Goal: Information Seeking & Learning: Learn about a topic

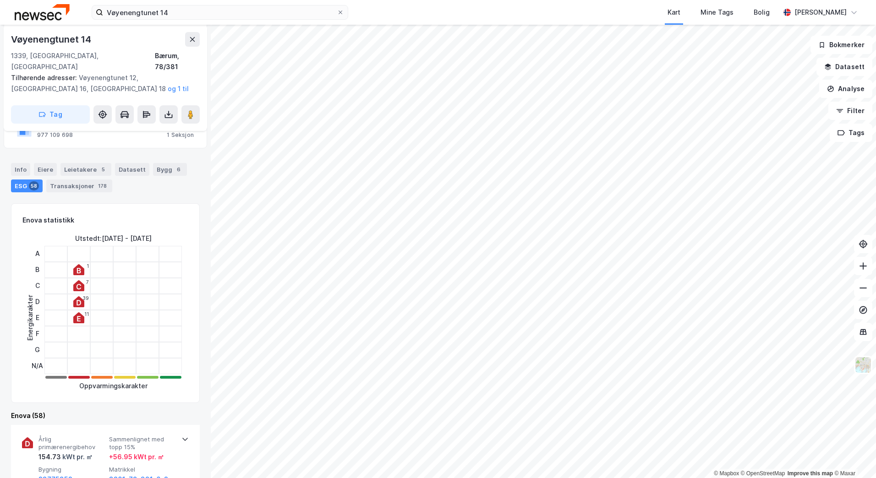
scroll to position [181, 0]
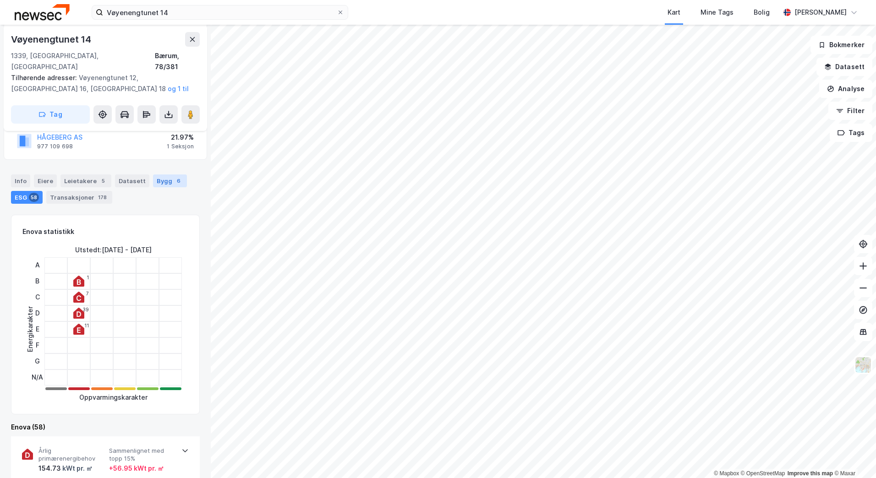
click at [154, 175] on div "Bygg 6" at bounding box center [170, 181] width 34 height 13
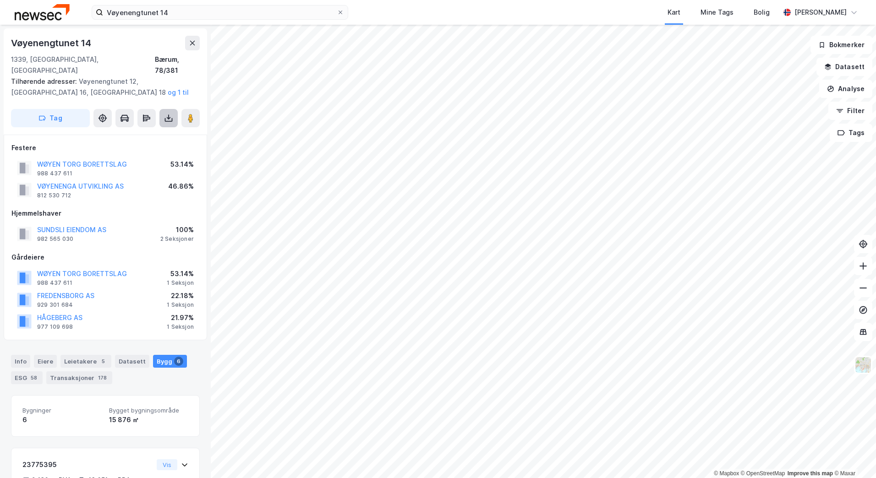
click at [166, 114] on icon at bounding box center [168, 118] width 9 height 9
click at [149, 148] on div "Last ned matrikkelrapport" at bounding box center [135, 151] width 76 height 7
click at [145, 77] on div "Tilhørende adresser: [GEOGRAPHIC_DATA] 12, [GEOGRAPHIC_DATA] 16, [GEOGRAPHIC_DA…" at bounding box center [101, 87] width 181 height 22
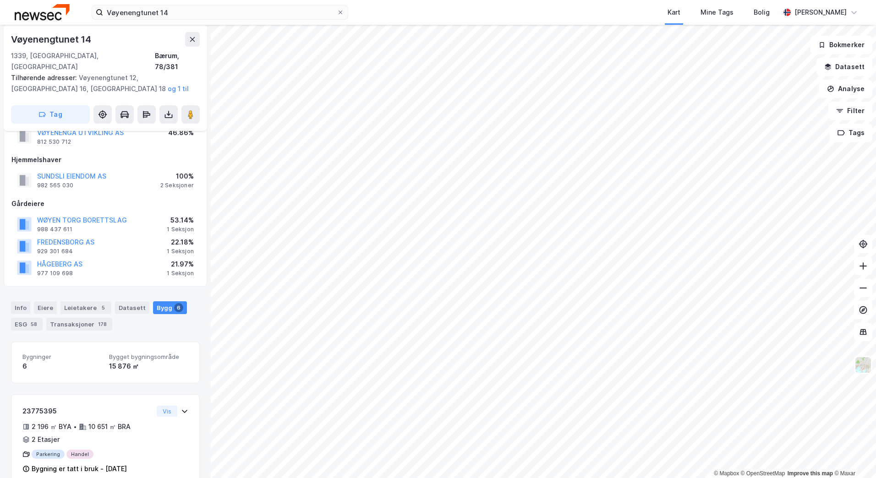
scroll to position [115, 0]
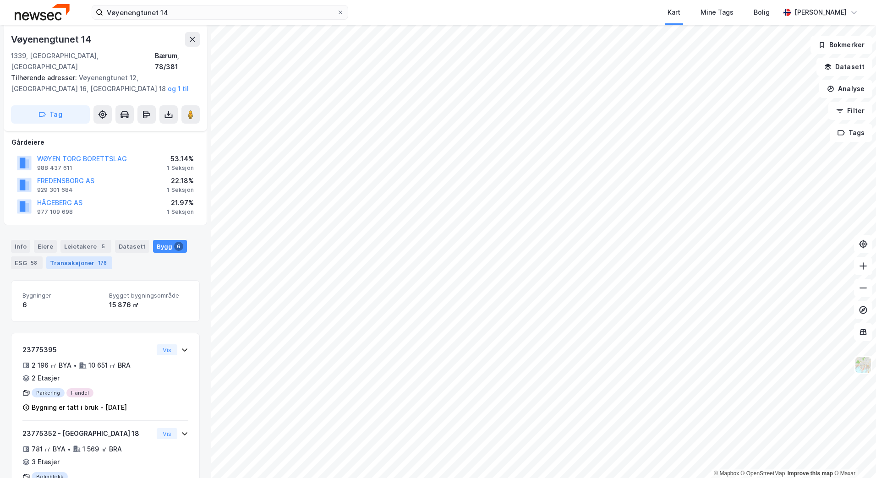
click at [57, 257] on div "Transaksjoner 178" at bounding box center [79, 263] width 66 height 13
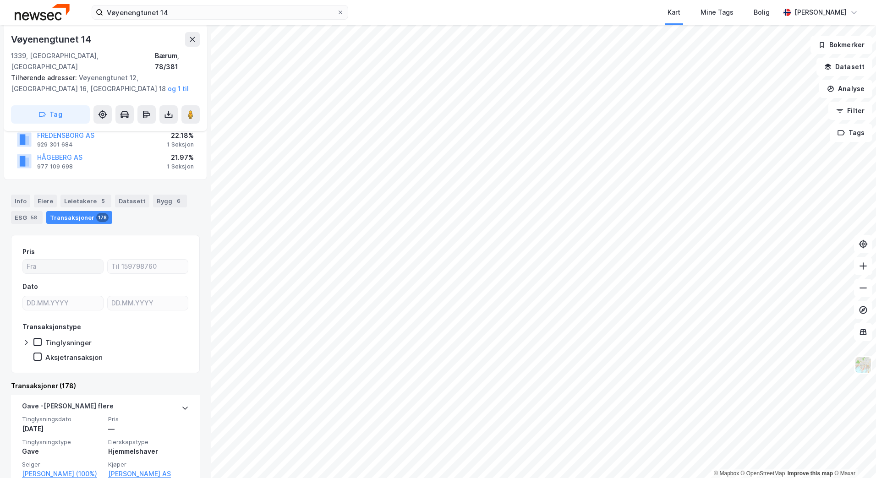
scroll to position [215, 0]
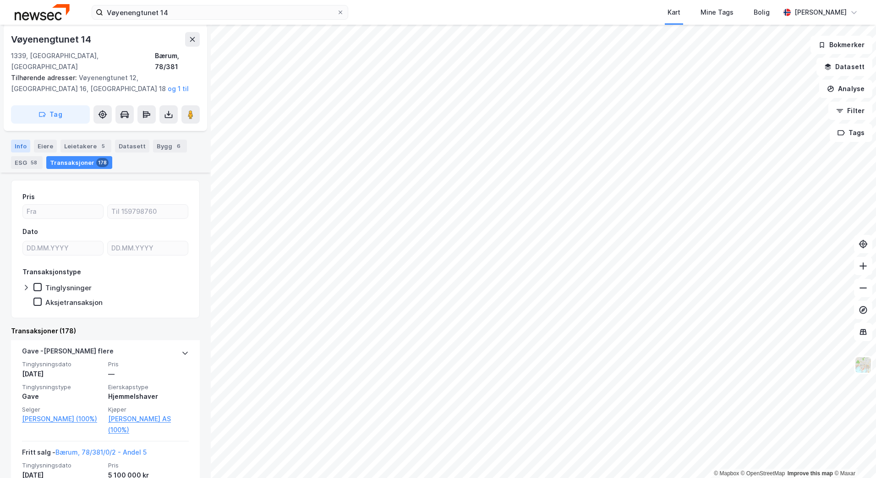
click at [21, 140] on div "Info" at bounding box center [20, 146] width 19 height 13
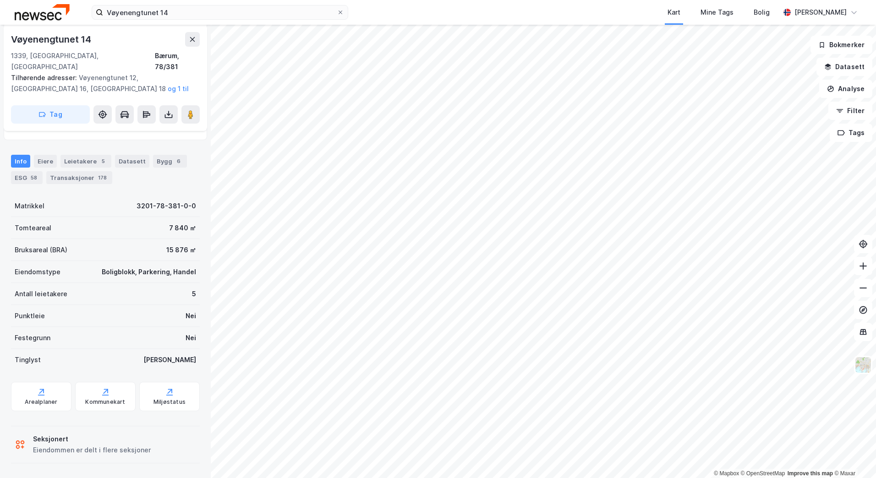
scroll to position [189, 0]
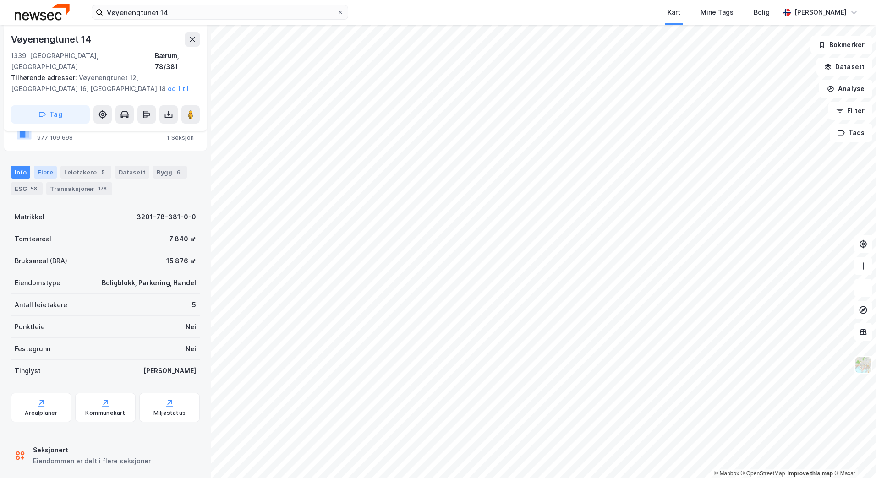
click at [43, 166] on div "Eiere" at bounding box center [45, 172] width 23 height 13
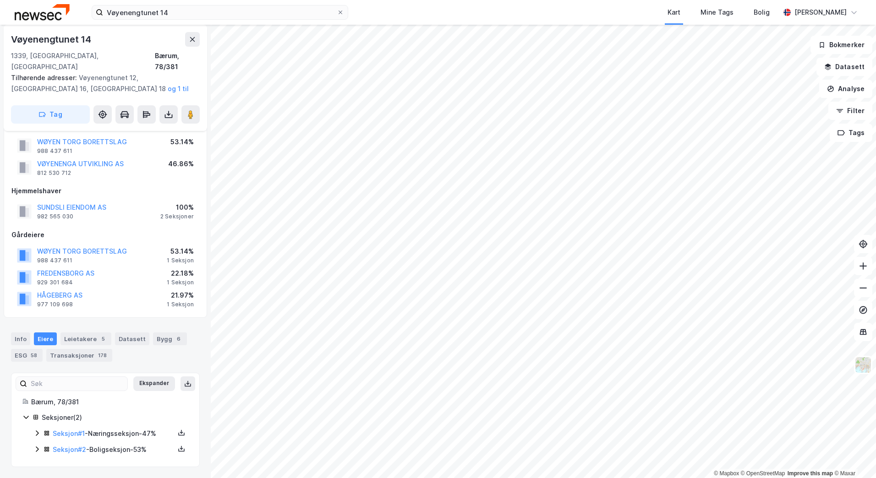
scroll to position [11, 0]
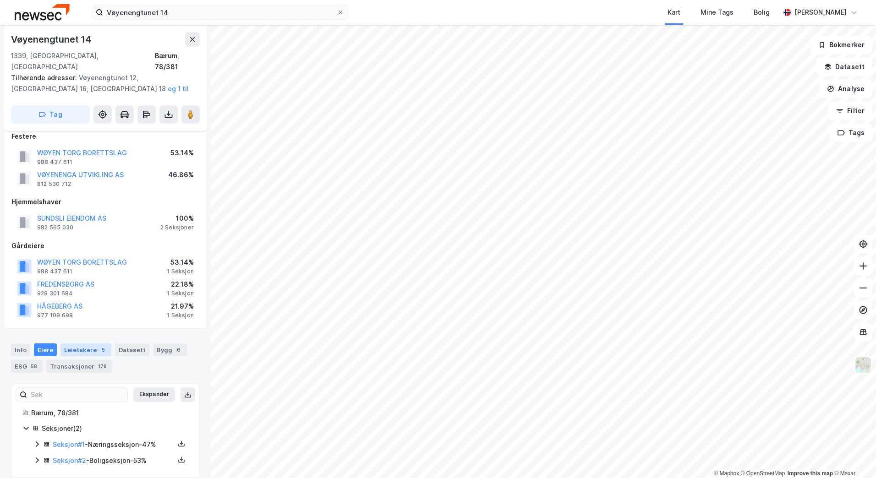
click at [99, 345] on div "5" at bounding box center [103, 349] width 9 height 9
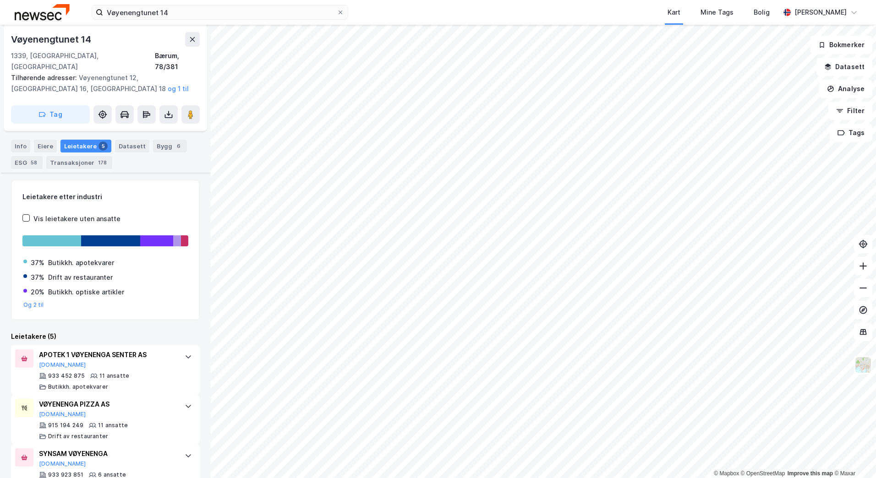
scroll to position [243, 0]
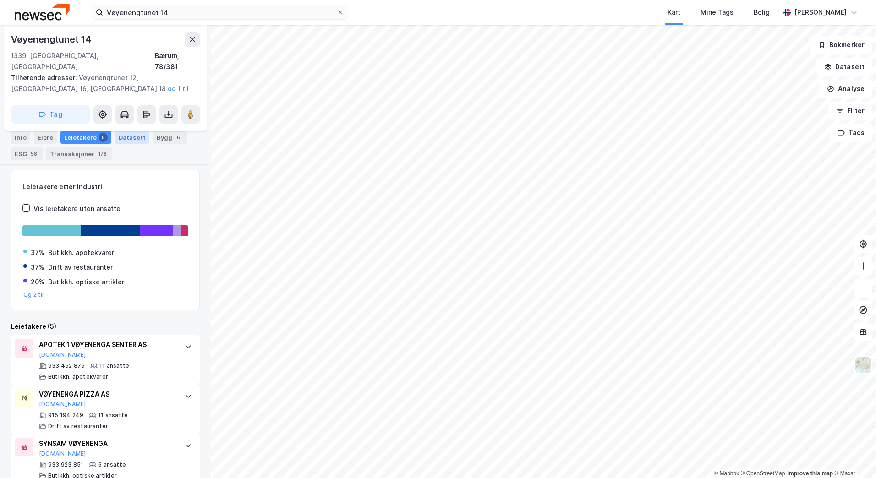
click at [130, 132] on div "Datasett" at bounding box center [132, 137] width 34 height 13
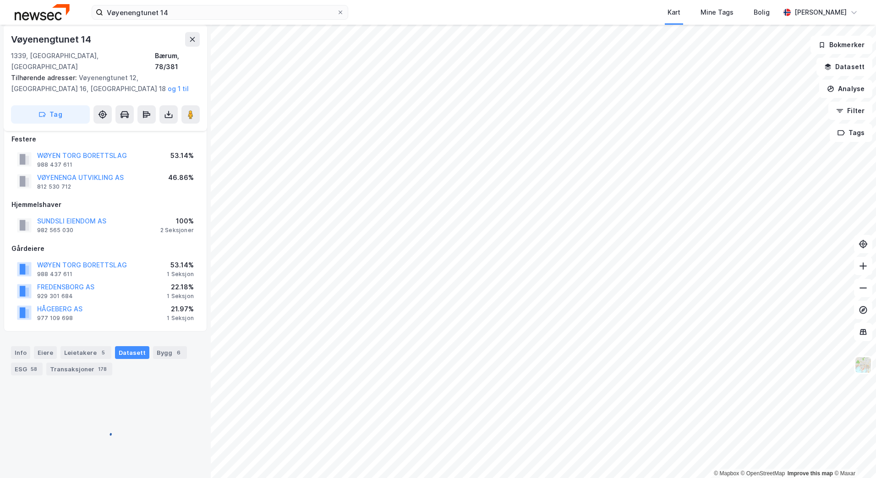
scroll to position [11, 0]
click at [161, 345] on div "Bygg 6" at bounding box center [170, 351] width 34 height 13
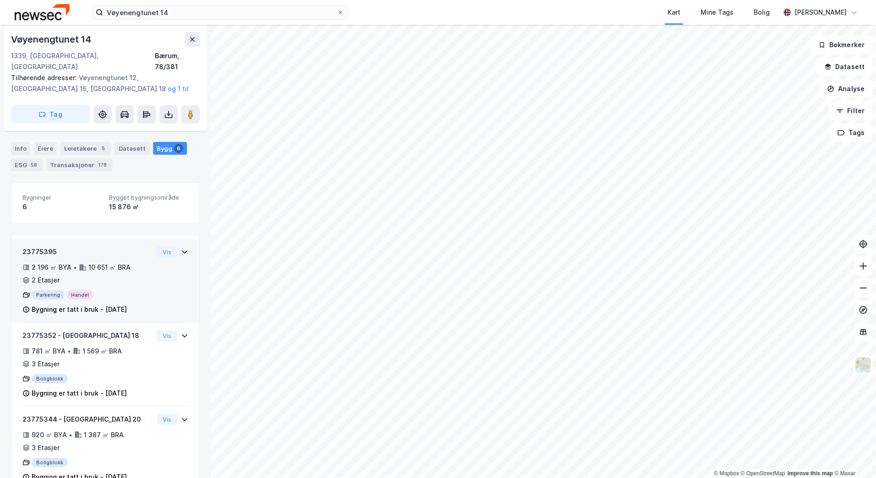
scroll to position [213, 0]
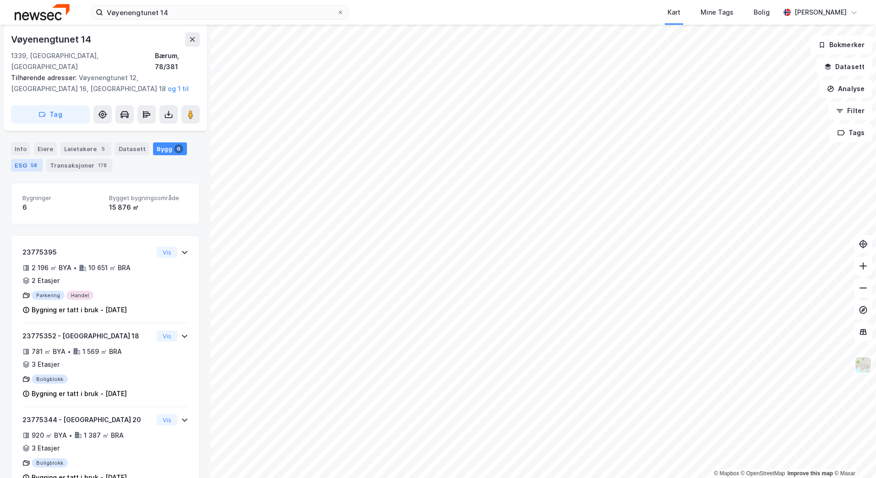
click at [32, 161] on div "58" at bounding box center [34, 165] width 10 height 9
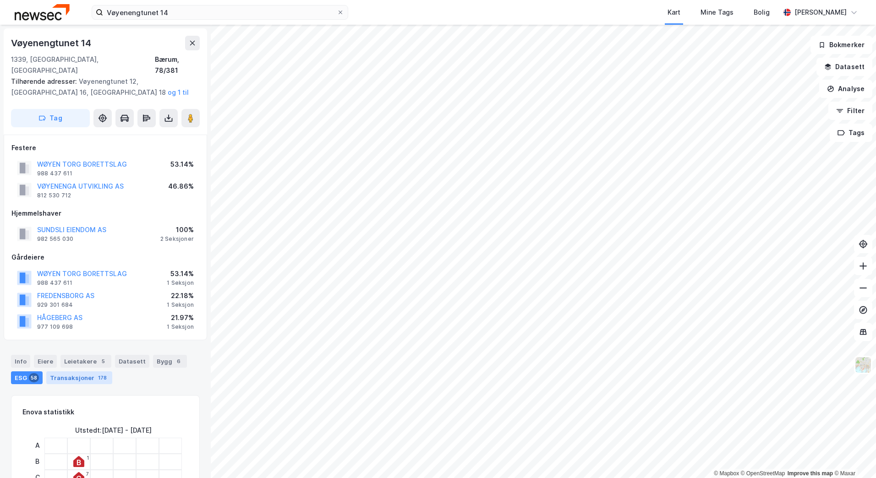
click at [66, 372] on div "Transaksjoner 178" at bounding box center [79, 378] width 66 height 13
click at [189, 20] on div "Vøyenengtunet 14 Kart Mine Tags [PERSON_NAME]" at bounding box center [438, 12] width 876 height 25
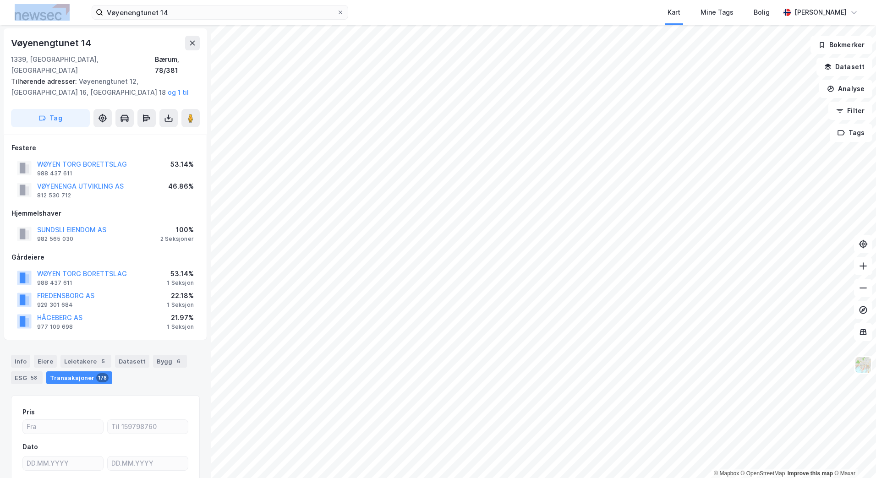
click at [189, 20] on div "Vøyenengtunet 14 Kart Mine Tags [PERSON_NAME]" at bounding box center [438, 12] width 876 height 25
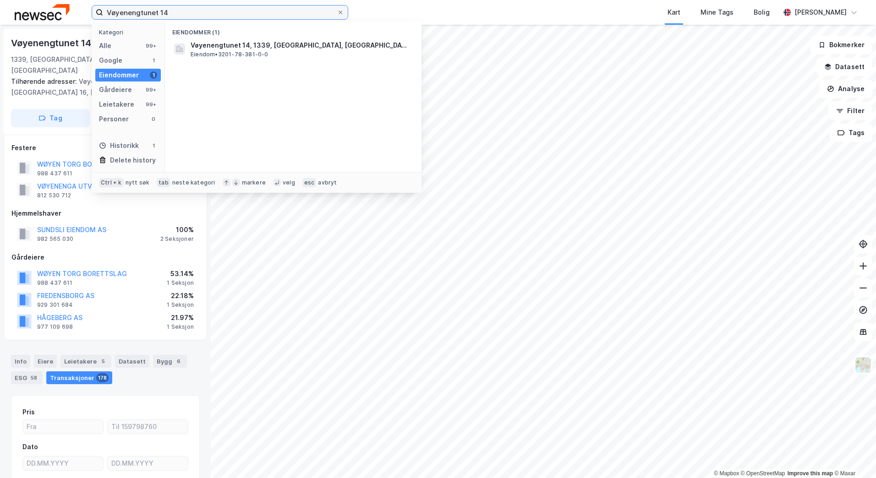
drag, startPoint x: 189, startPoint y: 20, endPoint x: 175, endPoint y: 10, distance: 16.4
click at [175, 10] on input "Vøyenengtunet 14" at bounding box center [220, 12] width 234 height 14
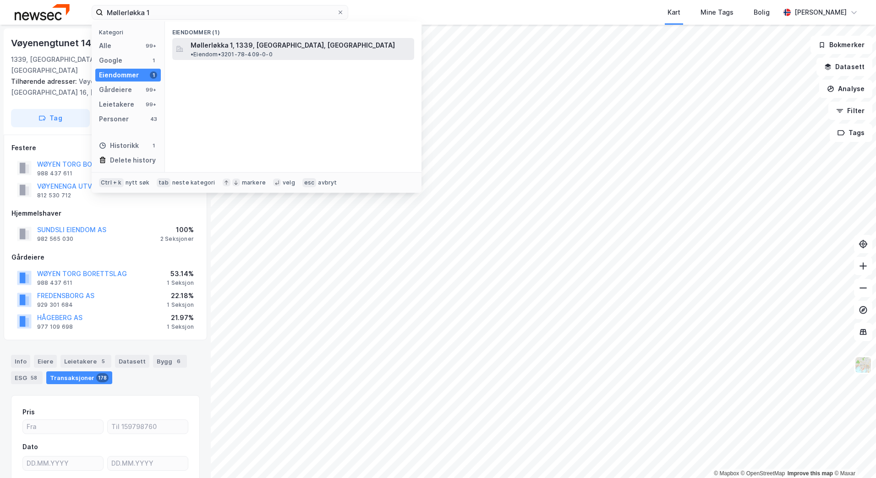
click at [208, 49] on span "Møllerløkka 1, 1339, [GEOGRAPHIC_DATA], [GEOGRAPHIC_DATA]" at bounding box center [293, 45] width 204 height 11
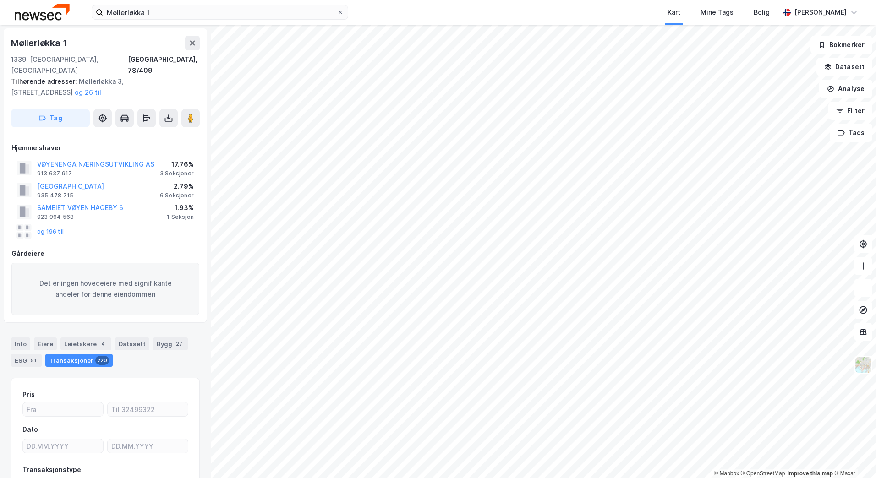
scroll to position [2, 0]
click at [0, 0] on button "og 196 til" at bounding box center [0, 0] width 0 height 0
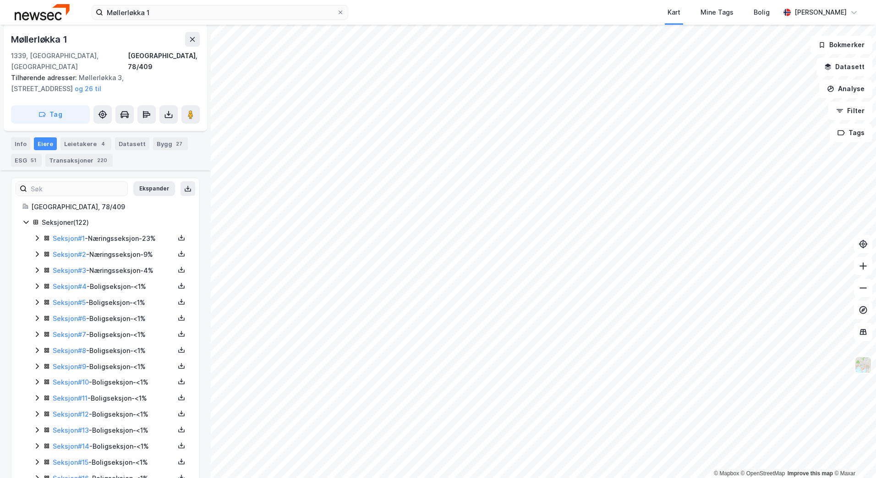
click at [38, 236] on icon at bounding box center [37, 238] width 3 height 5
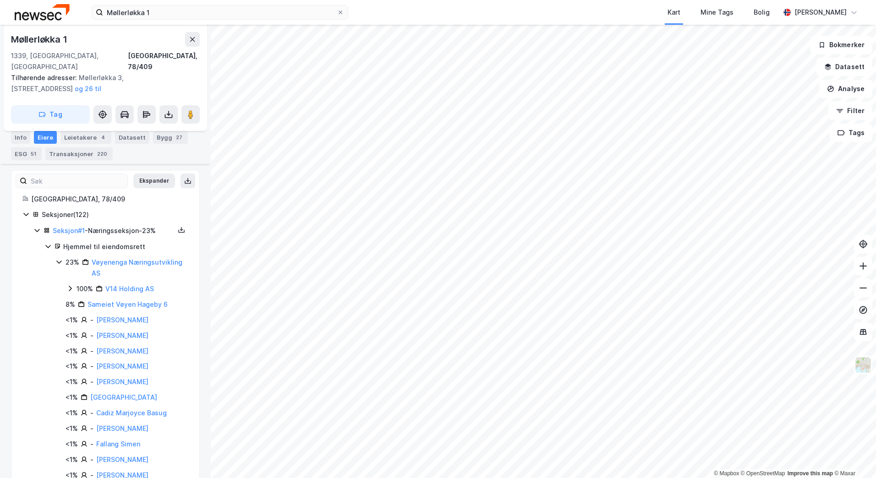
scroll to position [206, 0]
click at [48, 245] on icon at bounding box center [47, 248] width 7 height 7
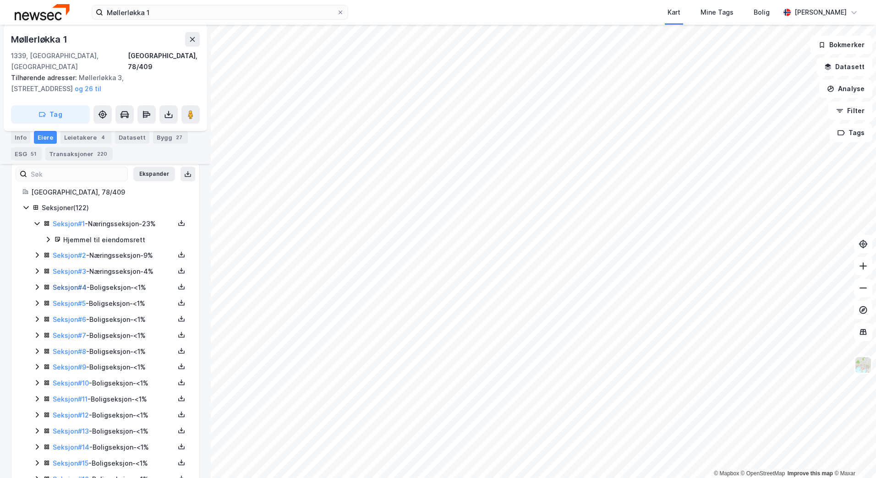
scroll to position [215, 0]
click at [36, 251] on icon at bounding box center [36, 254] width 7 height 7
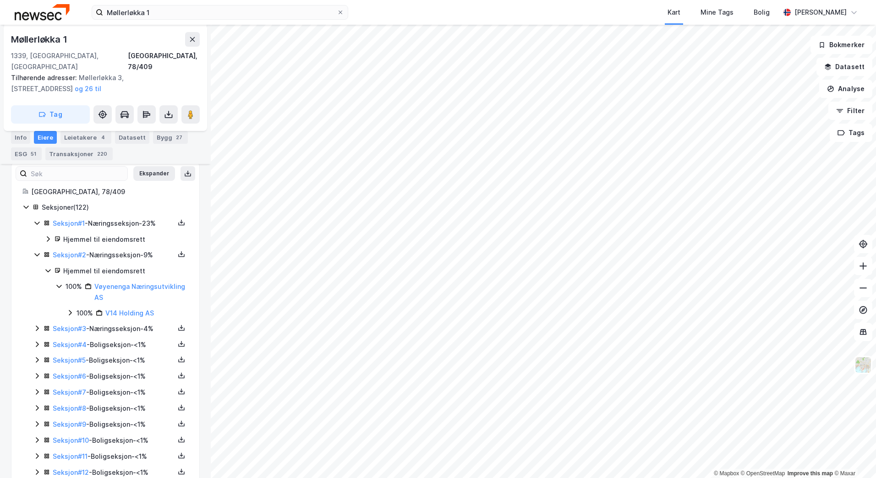
click at [46, 236] on icon at bounding box center [47, 239] width 7 height 7
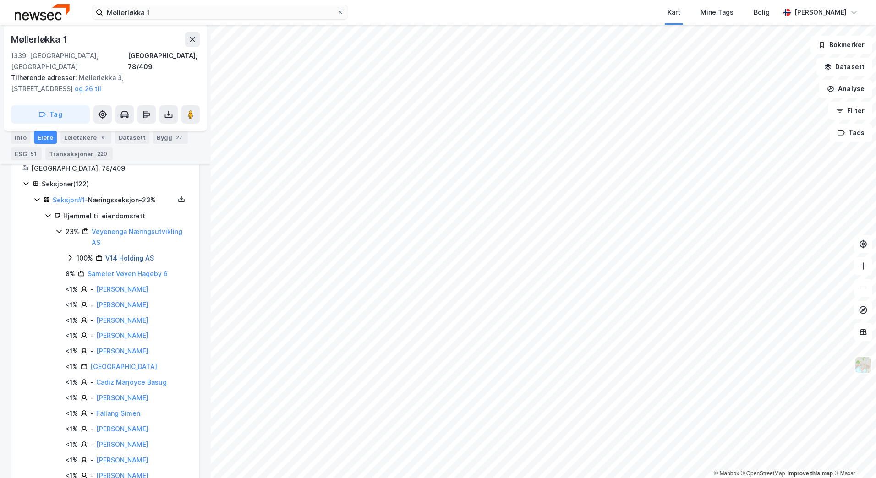
scroll to position [240, 0]
click at [56, 227] on icon at bounding box center [58, 230] width 7 height 7
click at [57, 227] on icon at bounding box center [58, 230] width 7 height 7
click at [68, 253] on icon at bounding box center [69, 256] width 7 height 7
click at [81, 270] on icon at bounding box center [81, 272] width 3 height 5
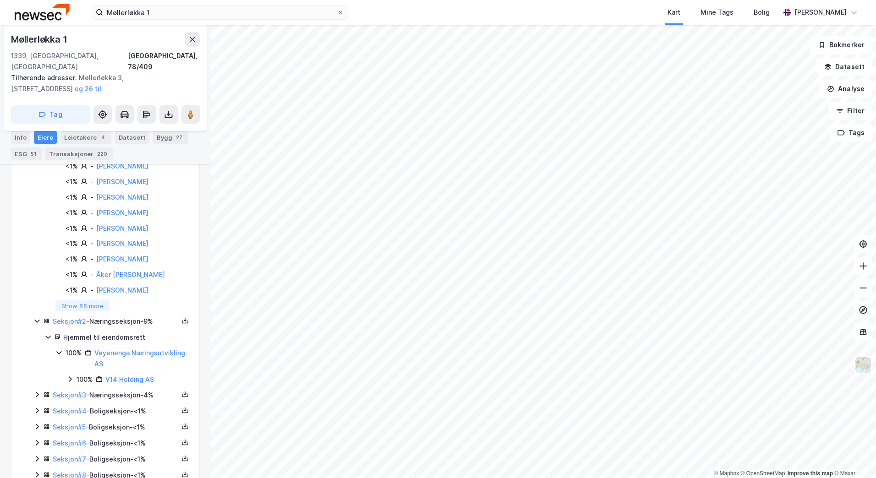
scroll to position [1070, 0]
click at [70, 374] on icon at bounding box center [69, 377] width 7 height 7
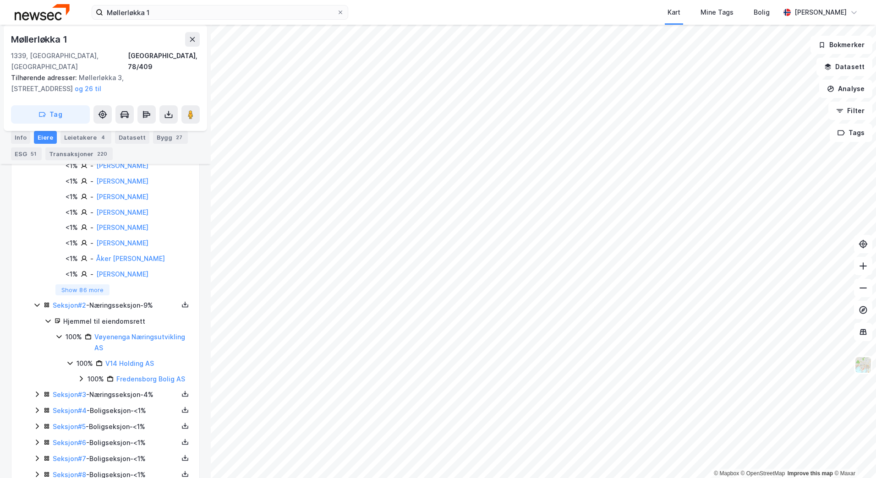
click at [84, 375] on icon at bounding box center [80, 378] width 7 height 7
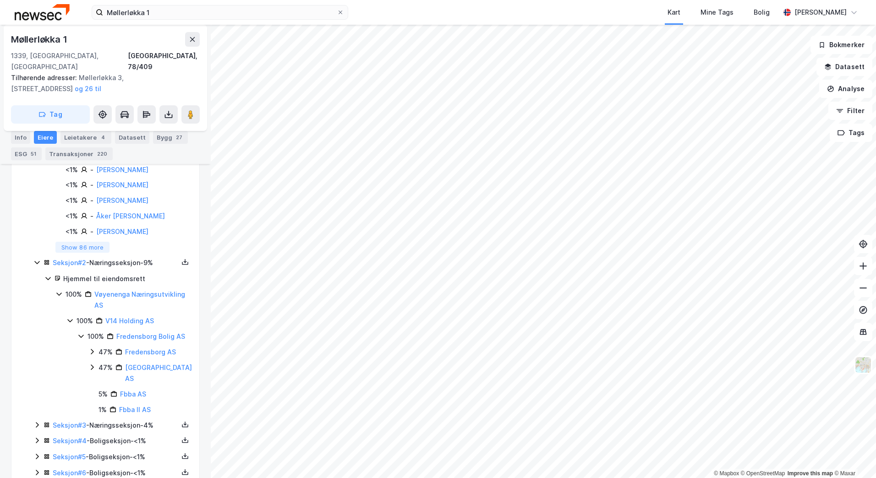
scroll to position [1174, 0]
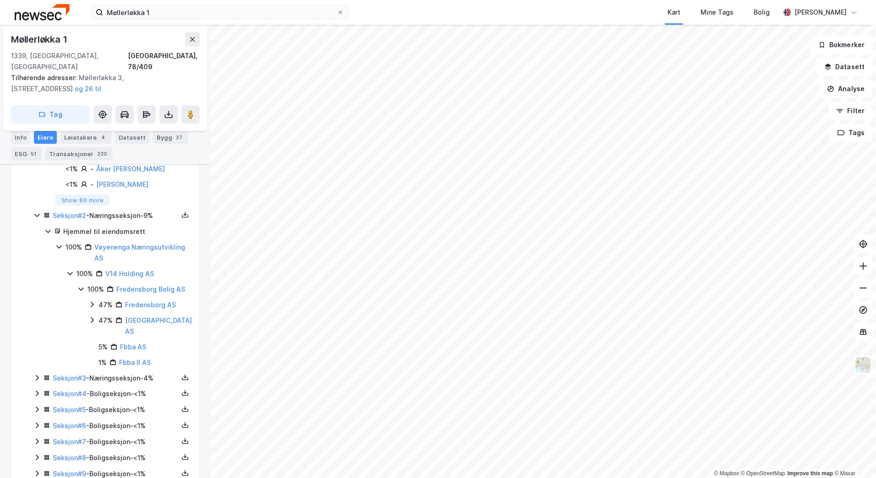
click at [35, 374] on icon at bounding box center [36, 377] width 7 height 7
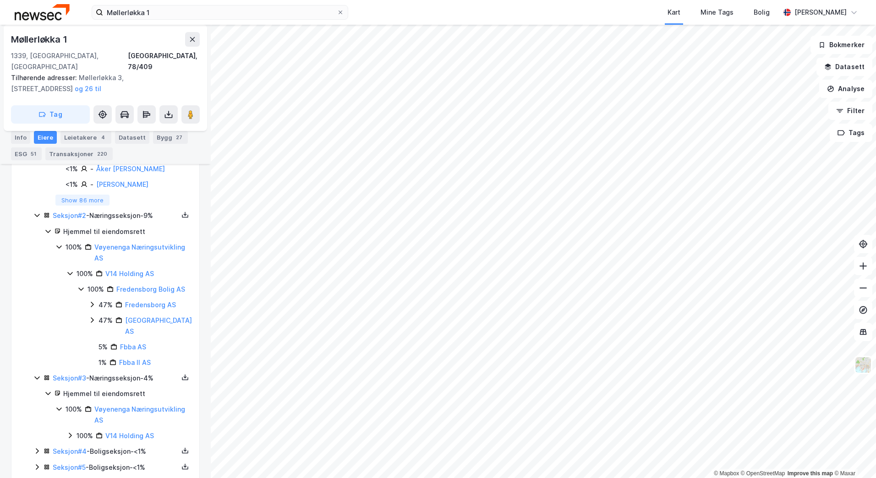
scroll to position [1186, 0]
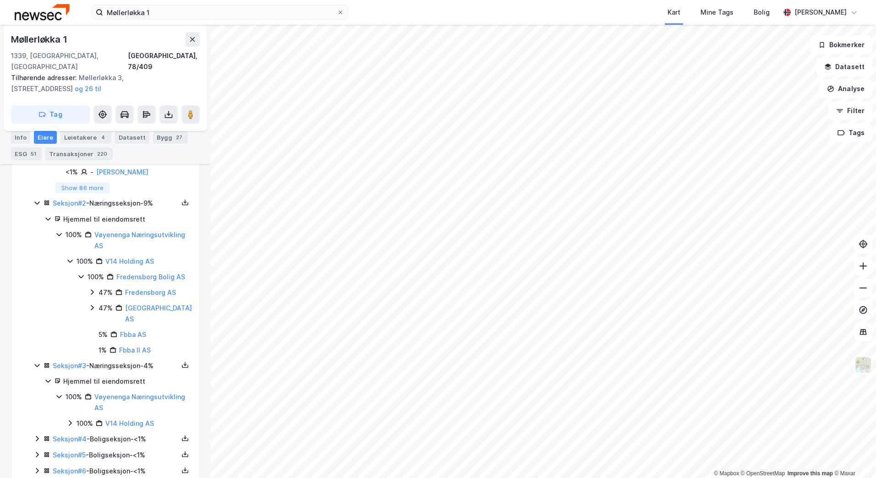
click at [35, 362] on icon at bounding box center [36, 365] width 7 height 7
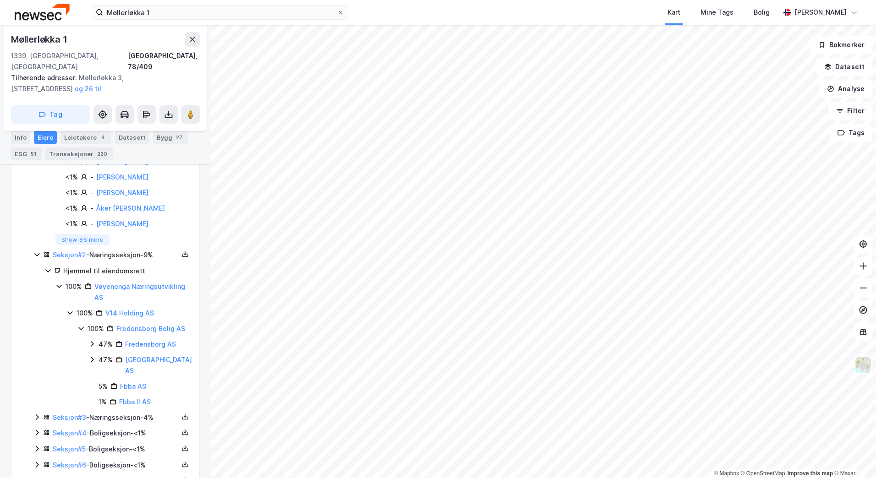
scroll to position [1134, 0]
click at [36, 254] on icon at bounding box center [36, 255] width 5 height 3
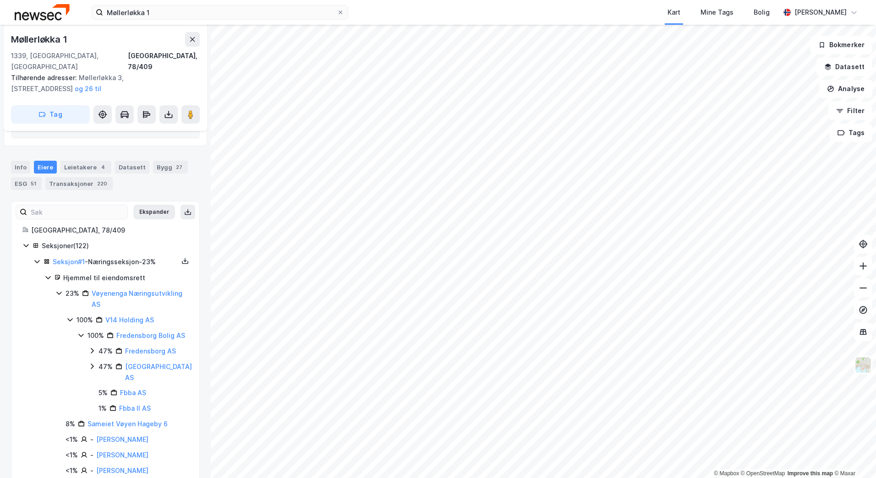
scroll to position [177, 0]
click at [37, 260] on icon at bounding box center [36, 261] width 5 height 3
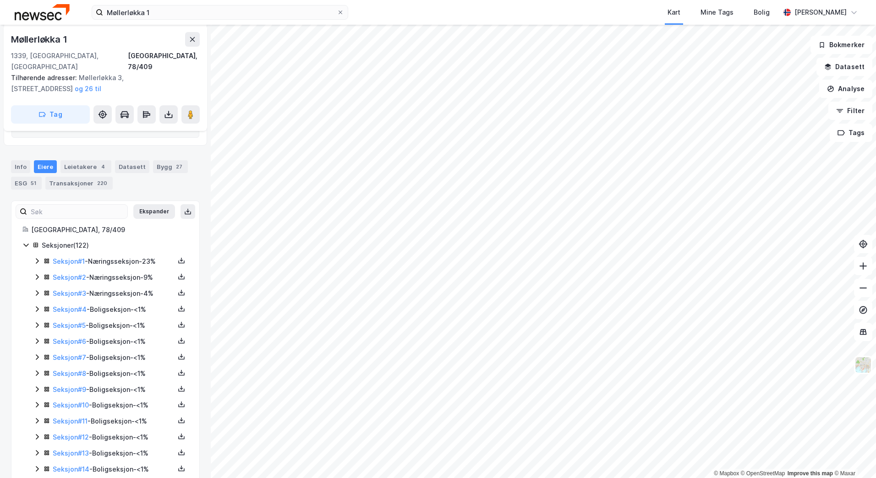
click at [37, 257] on icon at bounding box center [36, 260] width 7 height 7
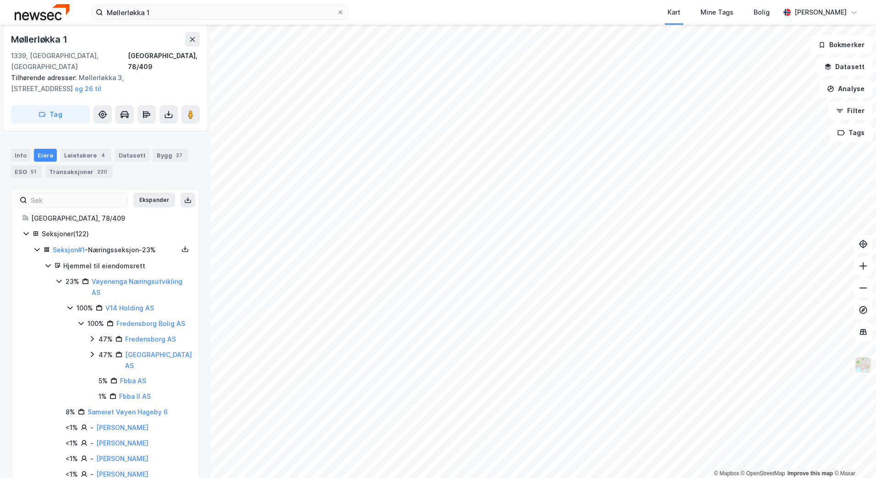
scroll to position [189, 0]
click at [31, 228] on div "Seksjoner ( 122 )" at bounding box center [107, 233] width 170 height 11
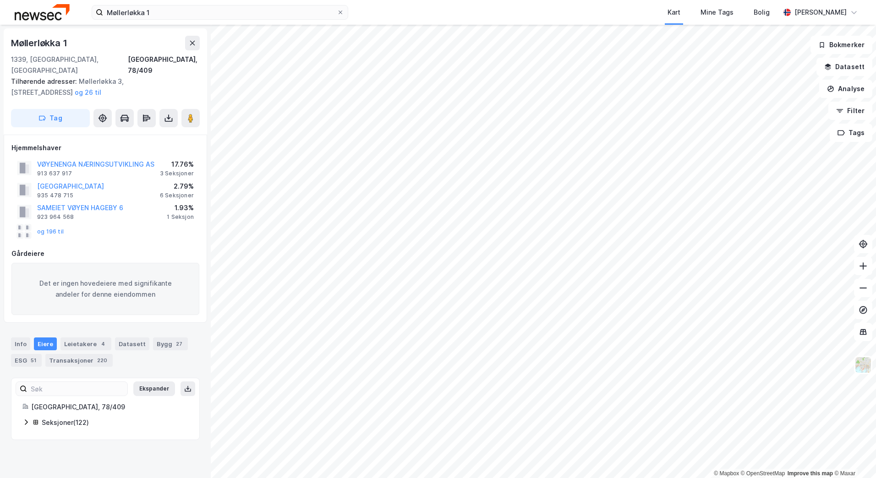
scroll to position [0, 0]
click at [23, 224] on rect at bounding box center [19, 227] width 7 height 7
click at [99, 340] on div "4" at bounding box center [103, 344] width 9 height 9
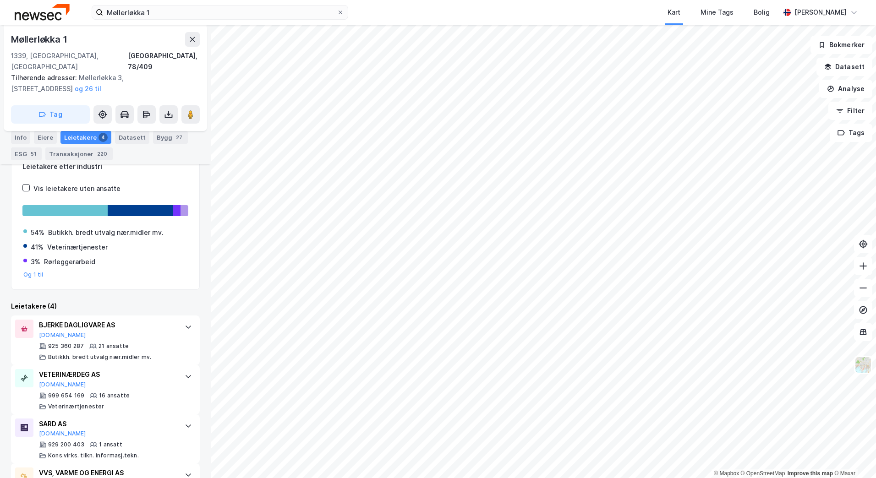
scroll to position [229, 0]
click at [183, 321] on div at bounding box center [188, 326] width 15 height 15
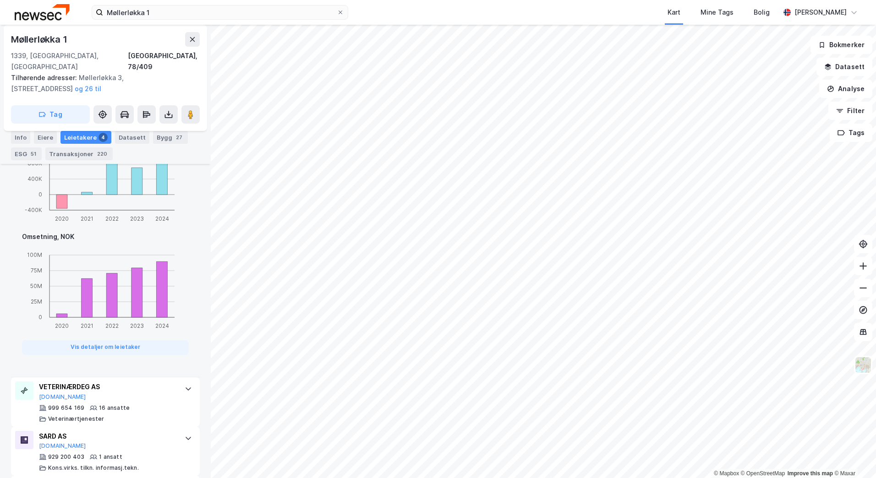
scroll to position [730, 0]
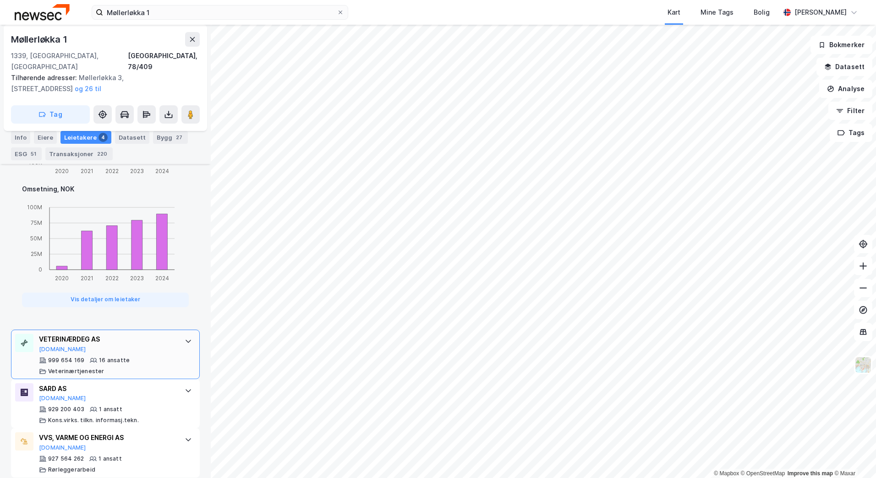
click at [181, 334] on div at bounding box center [188, 341] width 15 height 15
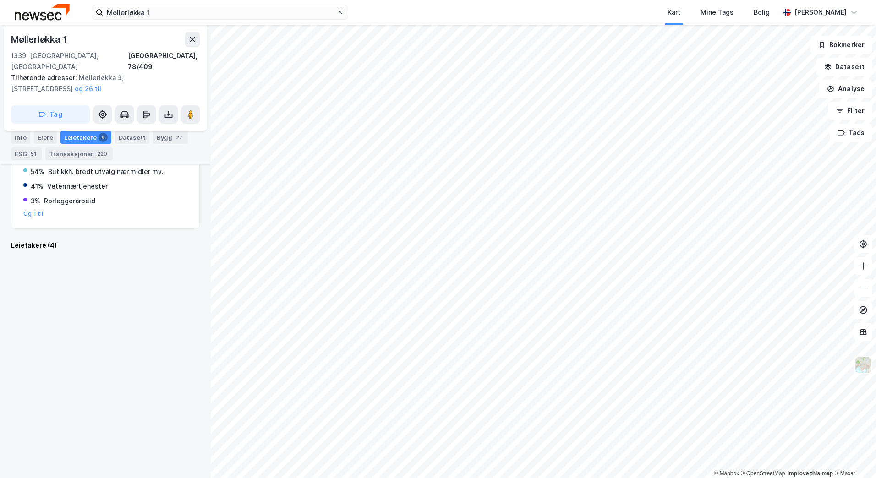
scroll to position [278, 0]
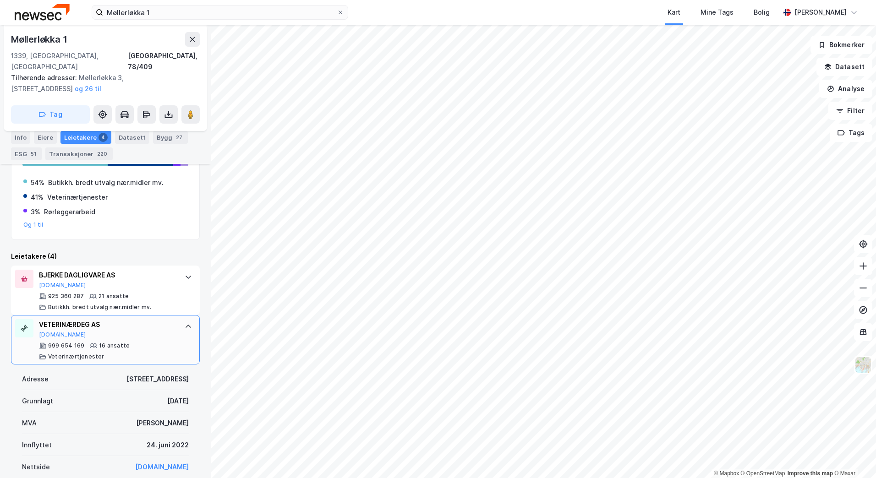
click at [174, 323] on div "VETERINÆRDEG AS [DOMAIN_NAME] 999 654 169 16 ansatte Veterinærtjenester" at bounding box center [105, 339] width 189 height 49
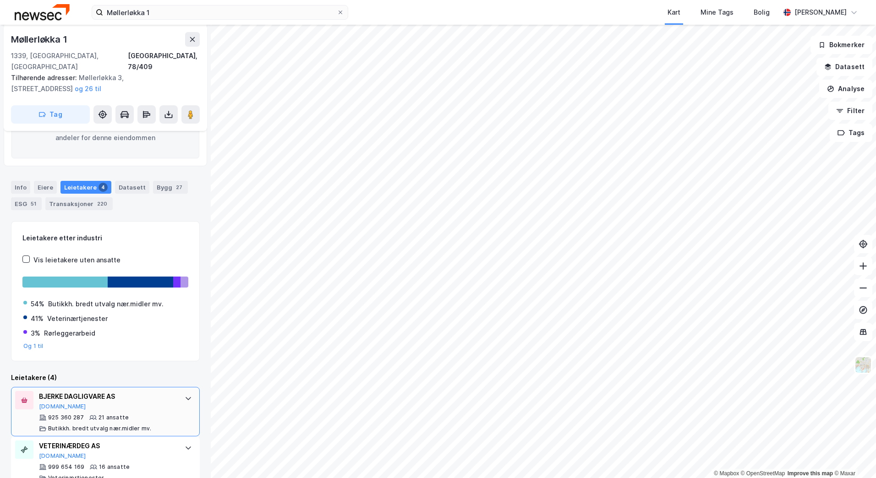
scroll to position [156, 0]
click at [0, 0] on button "og 26 til" at bounding box center [0, 0] width 0 height 0
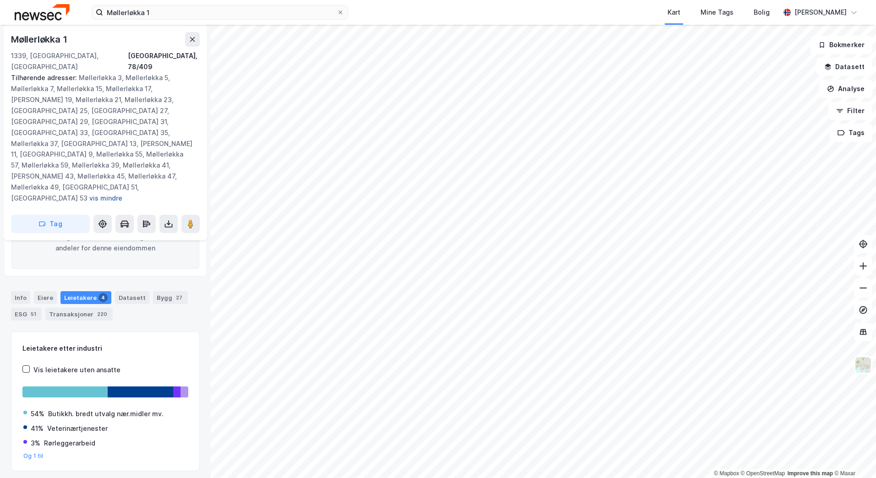
scroll to position [233, 0]
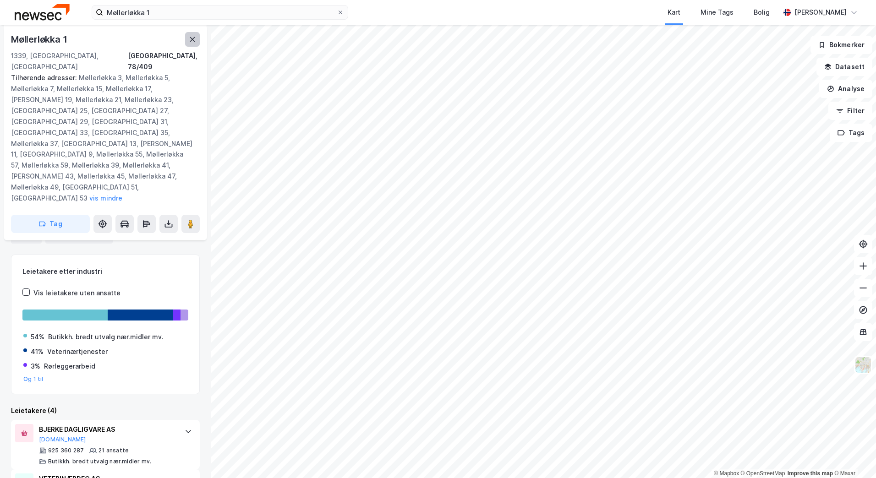
click at [190, 38] on icon at bounding box center [192, 39] width 7 height 7
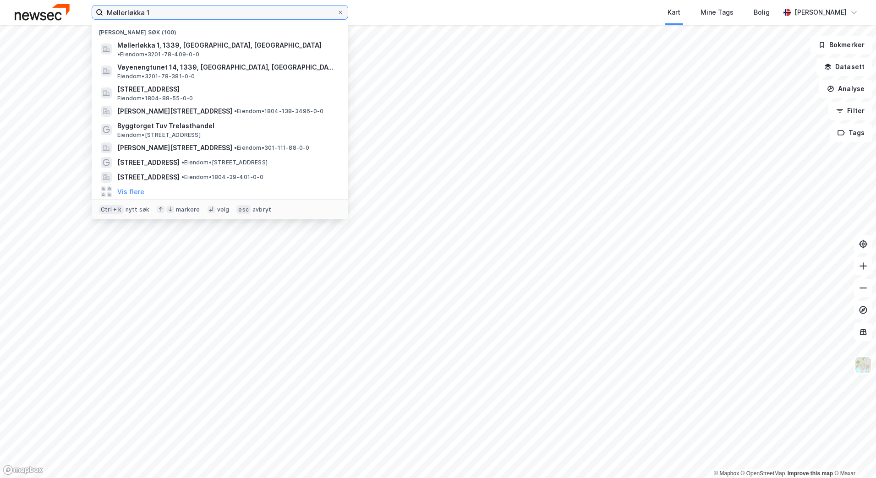
click at [169, 14] on input "Møllerløkka 1" at bounding box center [220, 12] width 234 height 14
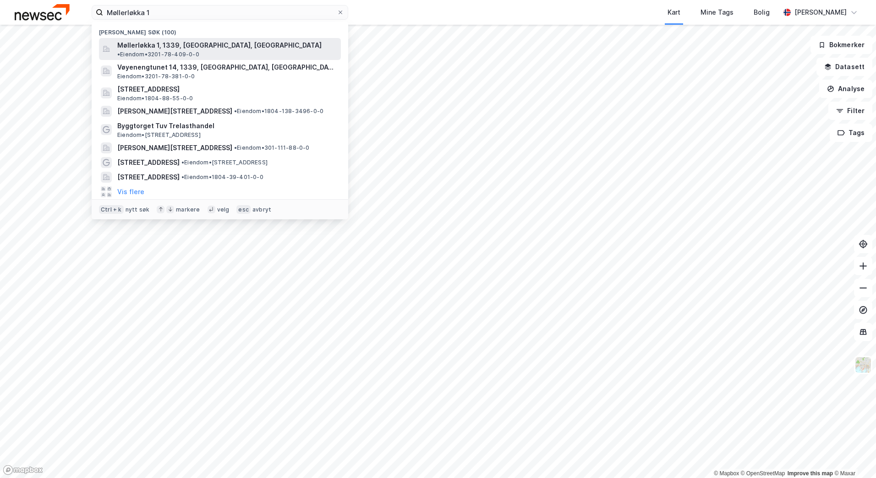
click at [192, 49] on span "Møllerløkka 1, 1339, [GEOGRAPHIC_DATA], [GEOGRAPHIC_DATA]" at bounding box center [219, 45] width 204 height 11
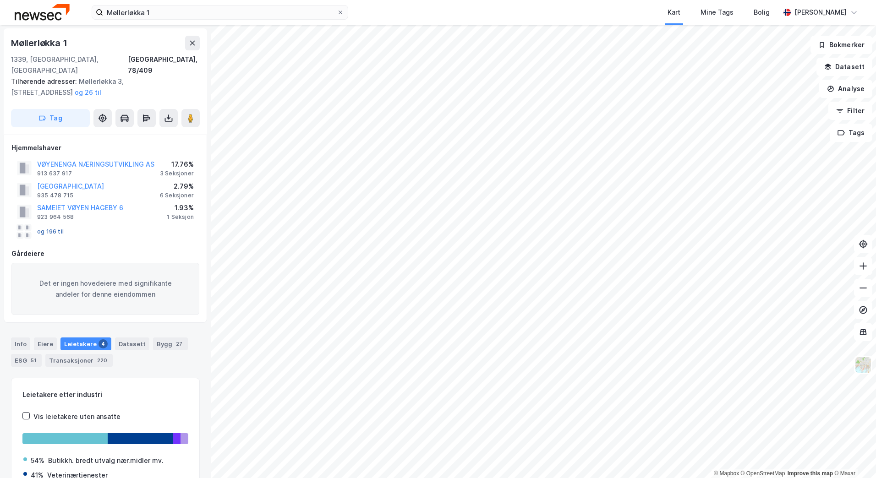
click at [0, 0] on button "og 196 til" at bounding box center [0, 0] width 0 height 0
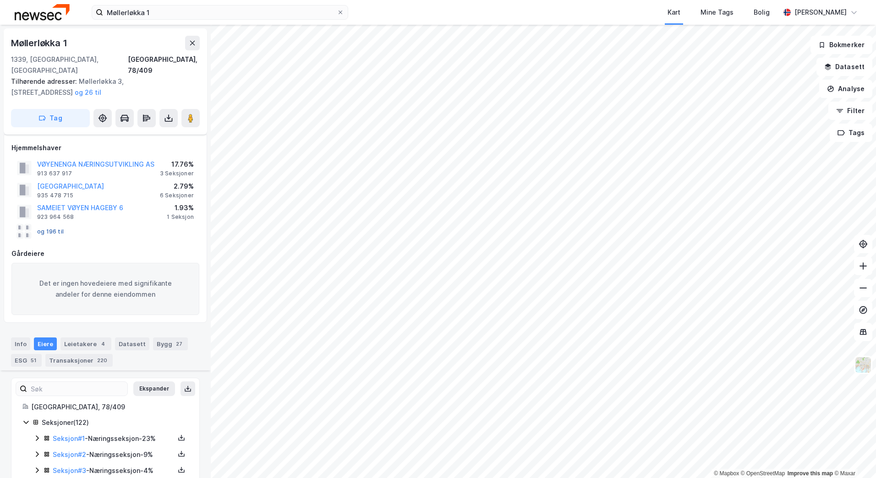
scroll to position [200, 0]
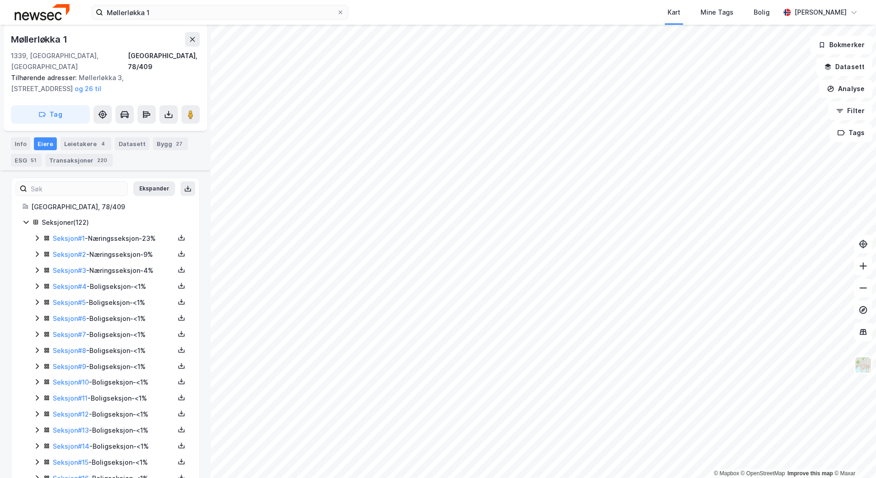
click at [35, 235] on icon at bounding box center [36, 238] width 7 height 7
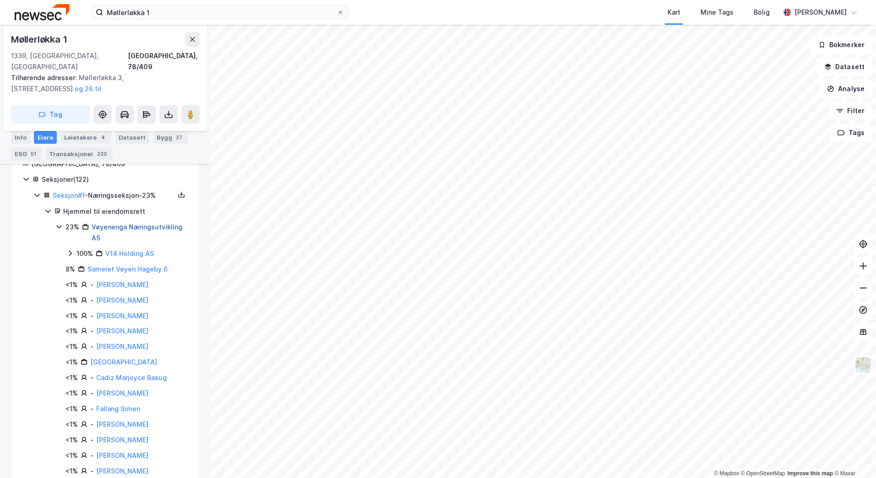
scroll to position [245, 0]
click at [70, 248] on icon at bounding box center [69, 251] width 7 height 7
click at [74, 257] on div "100% V14 Holding AS 100% Fredensborg Bolig AS" at bounding box center [127, 260] width 122 height 27
click at [80, 264] on icon at bounding box center [80, 267] width 7 height 7
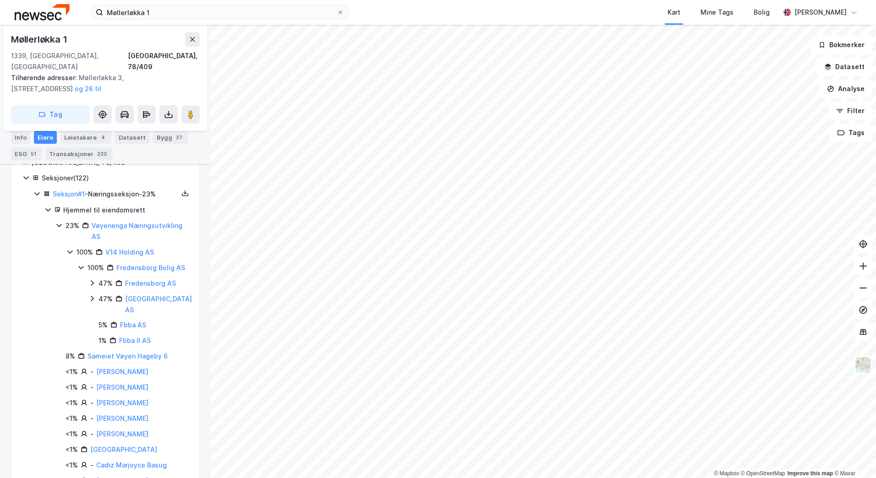
click at [59, 222] on icon at bounding box center [58, 225] width 7 height 7
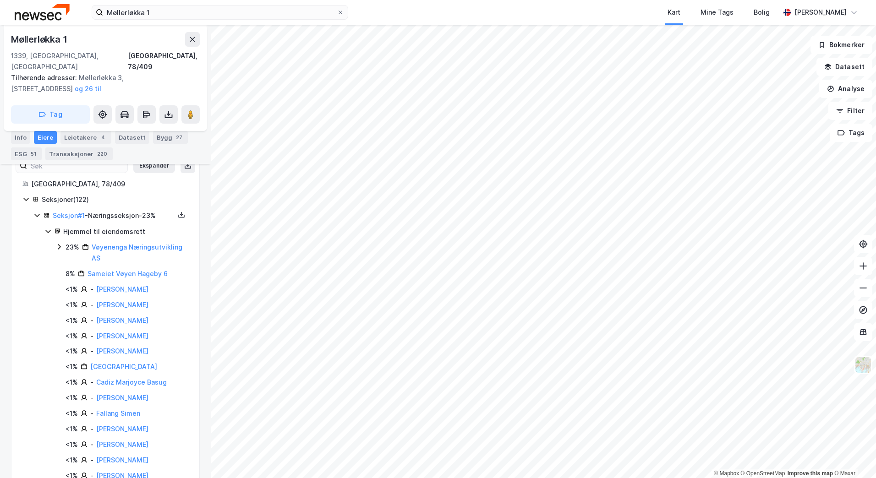
scroll to position [222, 0]
click at [36, 213] on icon at bounding box center [36, 216] width 7 height 7
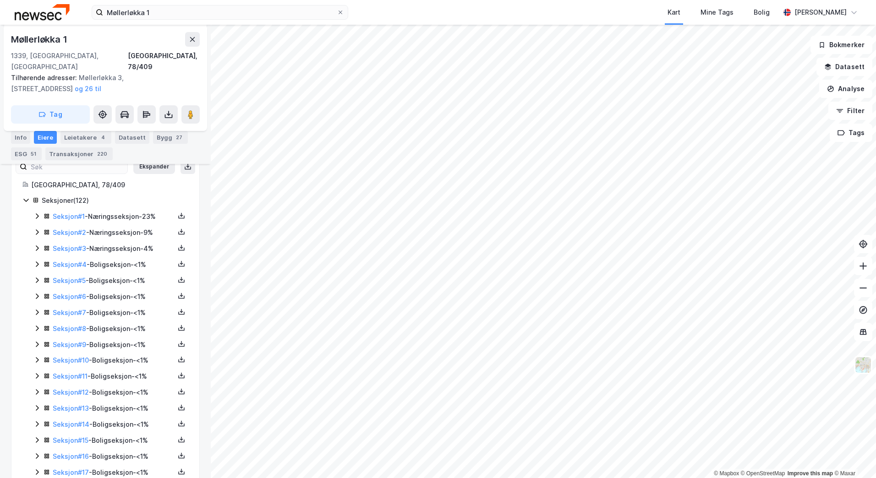
click at [36, 229] on icon at bounding box center [36, 232] width 7 height 7
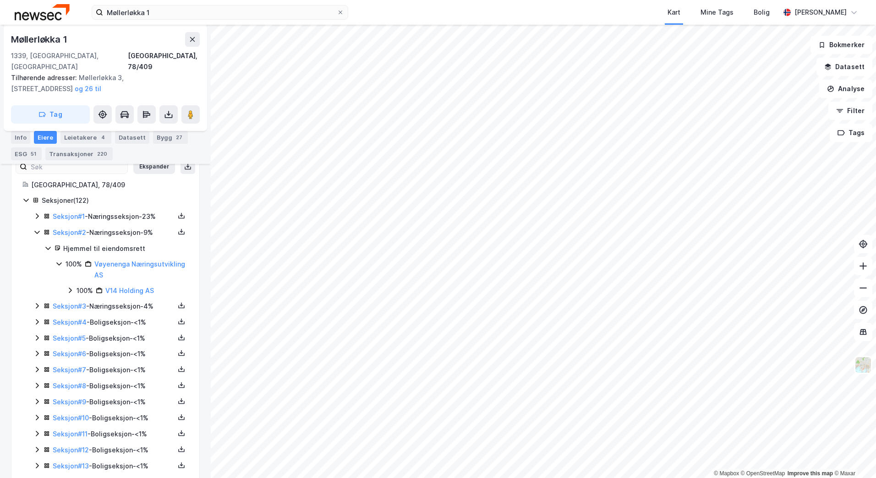
click at [60, 263] on icon at bounding box center [58, 264] width 5 height 3
click at [60, 261] on icon at bounding box center [59, 263] width 3 height 5
click at [74, 285] on div "100% V14 Holding AS" at bounding box center [127, 290] width 122 height 11
click at [68, 289] on icon at bounding box center [69, 290] width 5 height 3
click at [68, 287] on icon at bounding box center [69, 290] width 7 height 7
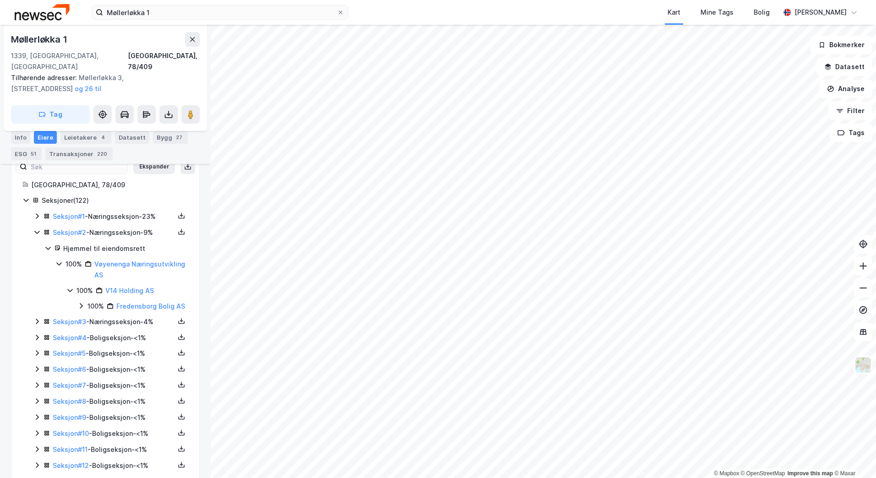
click at [79, 302] on icon at bounding box center [80, 305] width 7 height 7
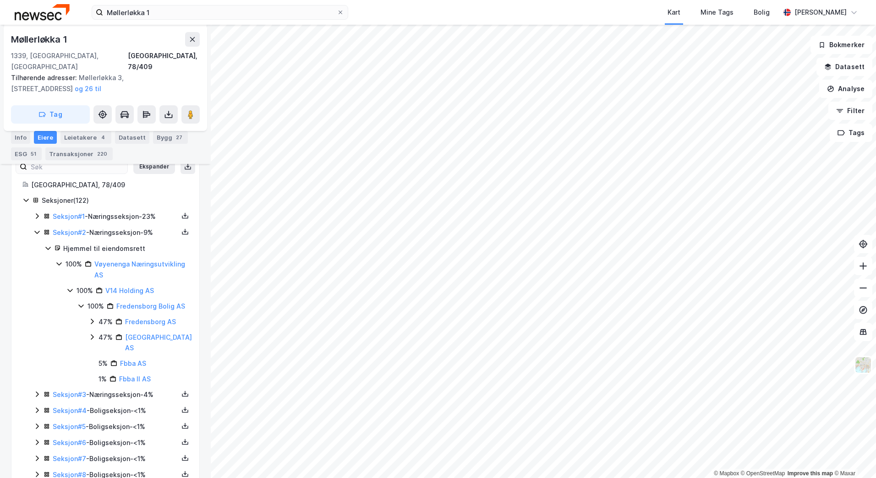
click at [47, 245] on icon at bounding box center [47, 248] width 7 height 7
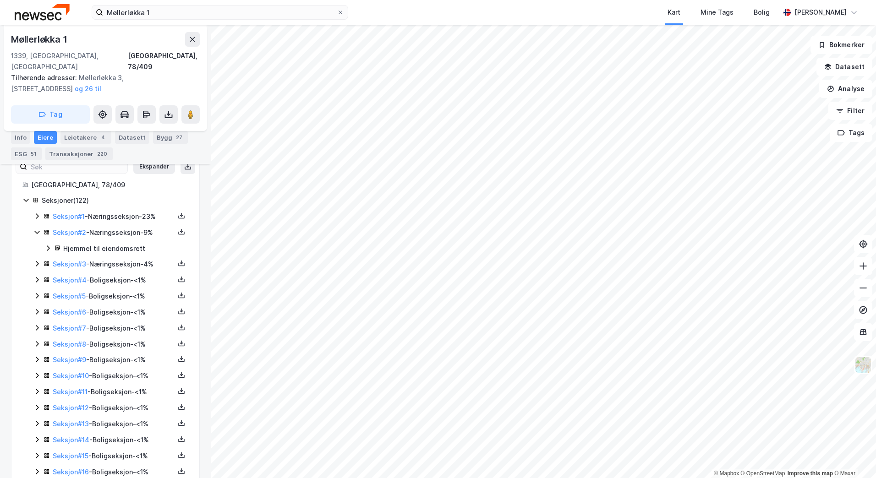
click at [38, 231] on icon at bounding box center [36, 232] width 5 height 3
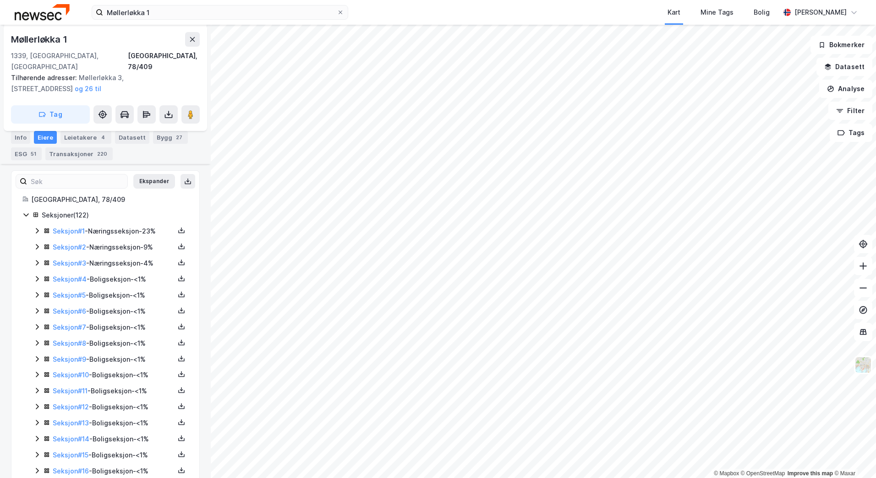
scroll to position [205, 0]
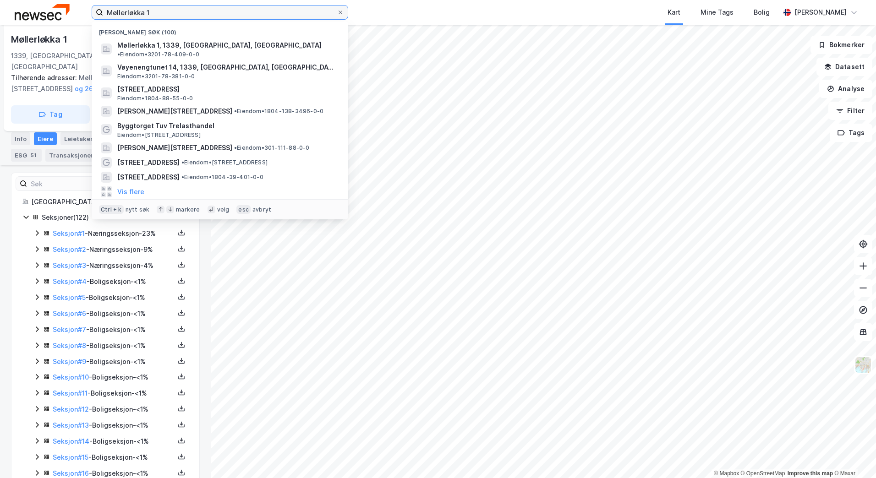
click at [156, 14] on input "Møllerløkka 1" at bounding box center [220, 12] width 234 height 14
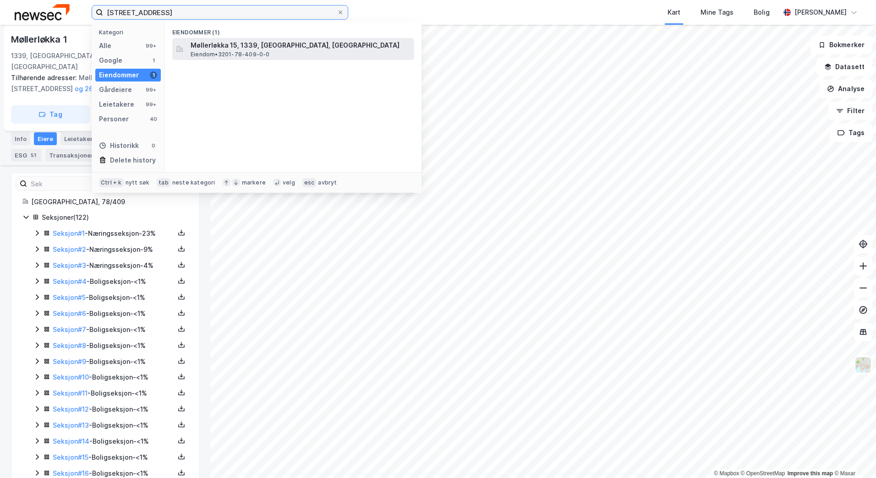
type input "[STREET_ADDRESS]"
click at [197, 48] on span "Møllerløkka 15, 1339, [GEOGRAPHIC_DATA], [GEOGRAPHIC_DATA]" at bounding box center [301, 45] width 220 height 11
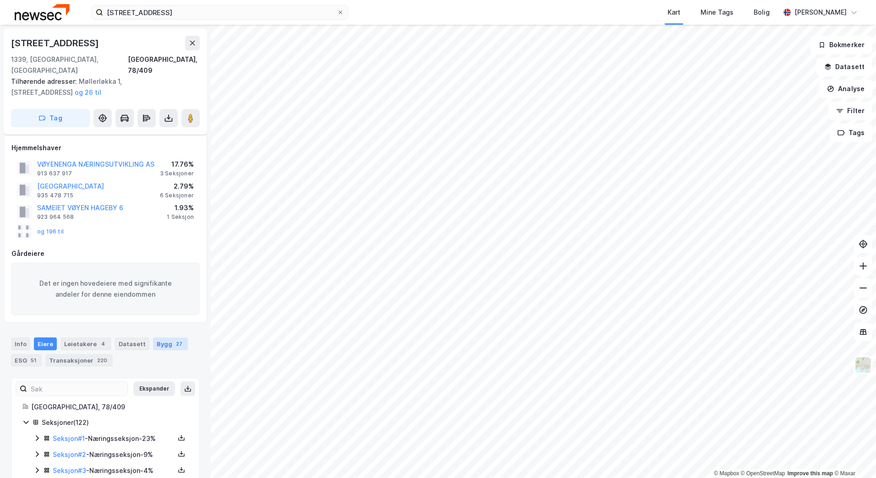
scroll to position [205, 0]
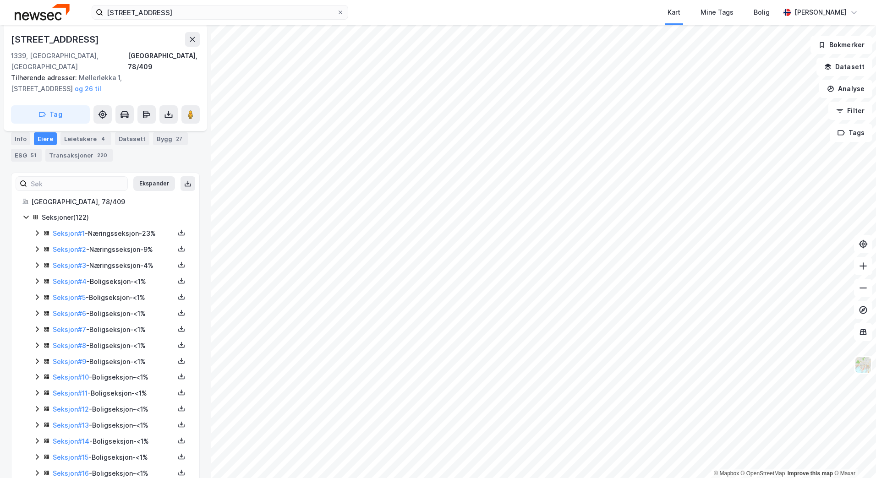
click at [36, 230] on icon at bounding box center [36, 233] width 7 height 7
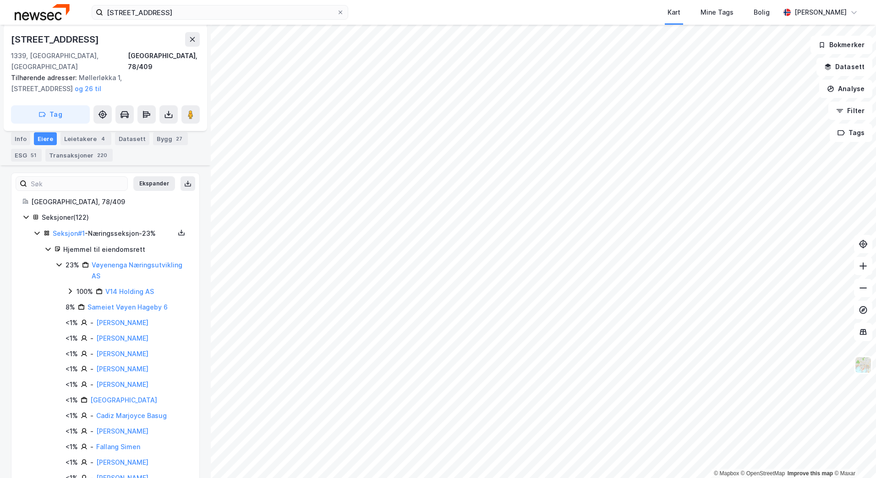
scroll to position [220, 0]
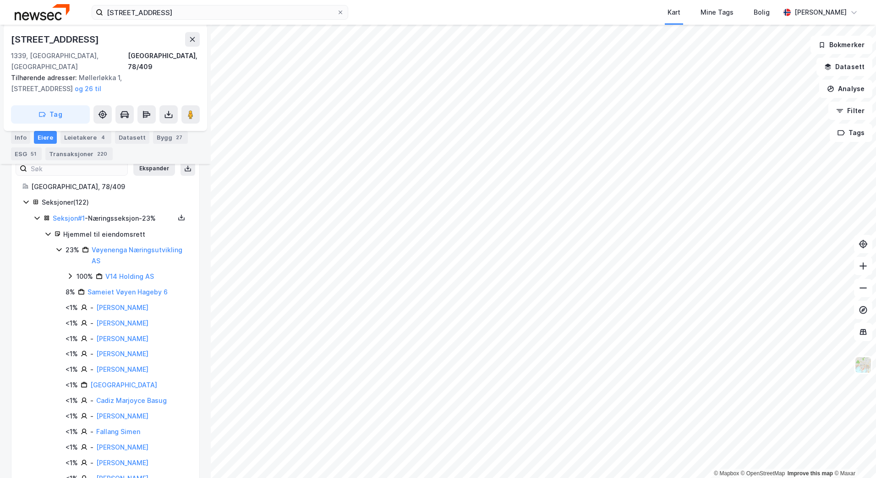
click at [36, 217] on icon at bounding box center [36, 218] width 5 height 3
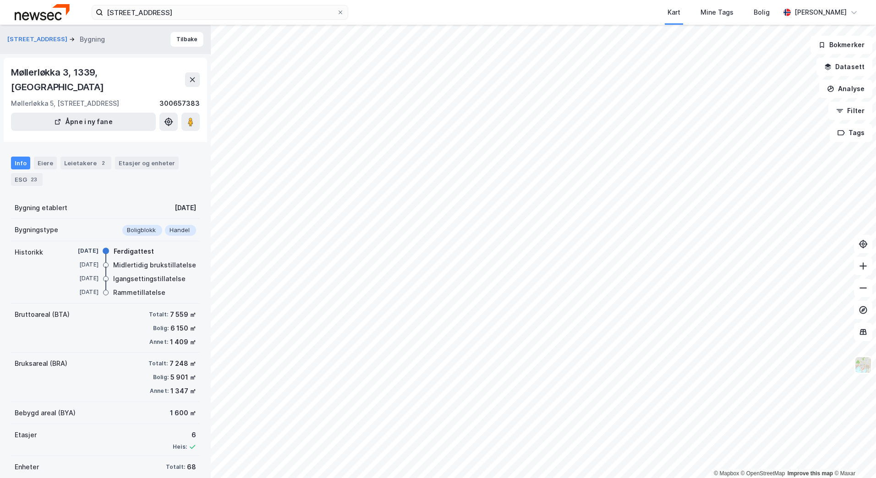
scroll to position [10, 0]
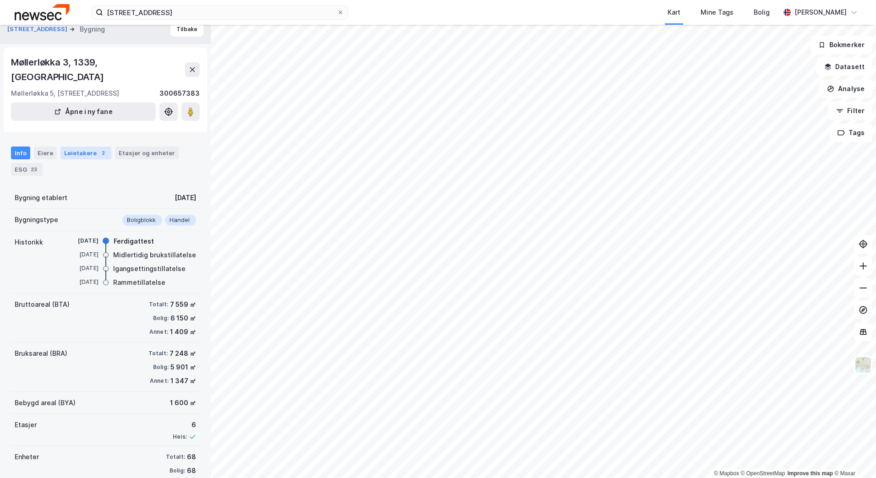
click at [83, 147] on div "Leietakere 2" at bounding box center [85, 153] width 51 height 13
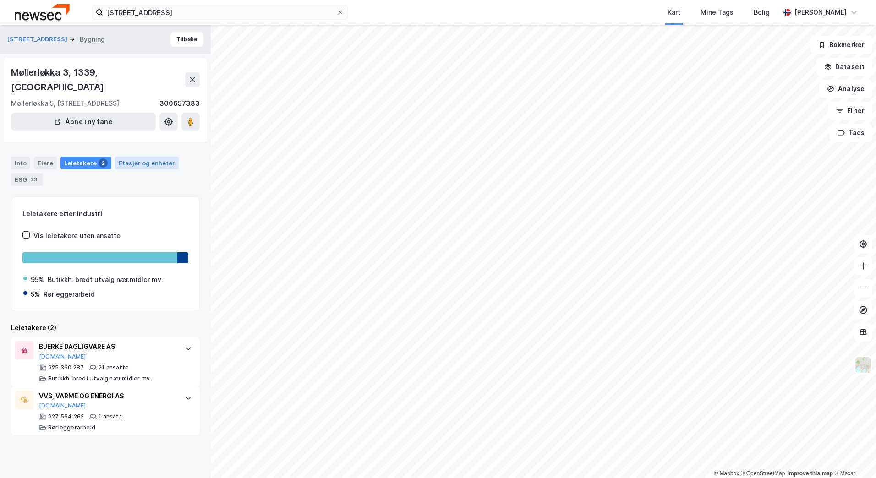
click at [135, 157] on div "Etasjer og enheter" at bounding box center [147, 163] width 64 height 13
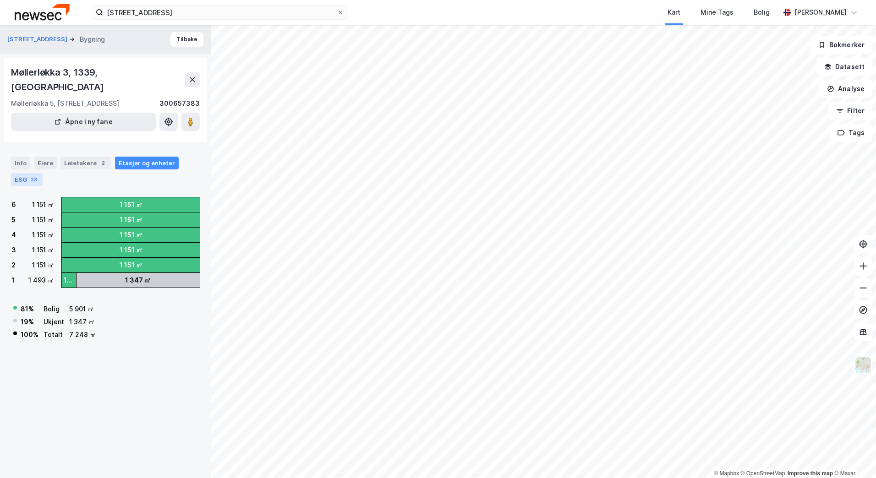
click at [22, 173] on div "ESG 23" at bounding box center [27, 179] width 32 height 13
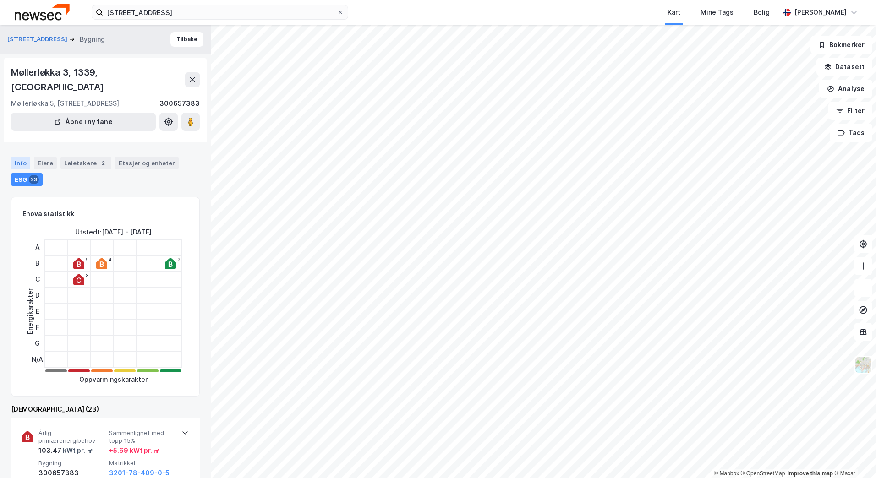
click at [23, 157] on div "Info" at bounding box center [20, 163] width 19 height 13
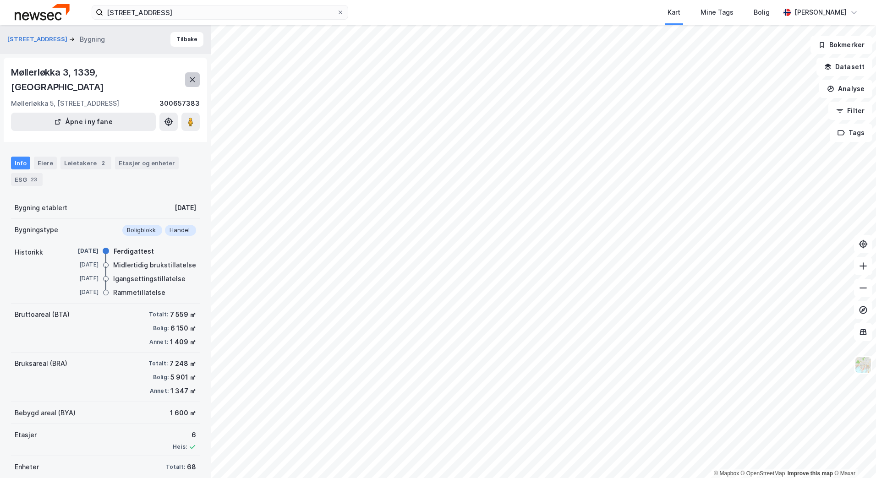
click at [189, 76] on icon at bounding box center [192, 79] width 7 height 7
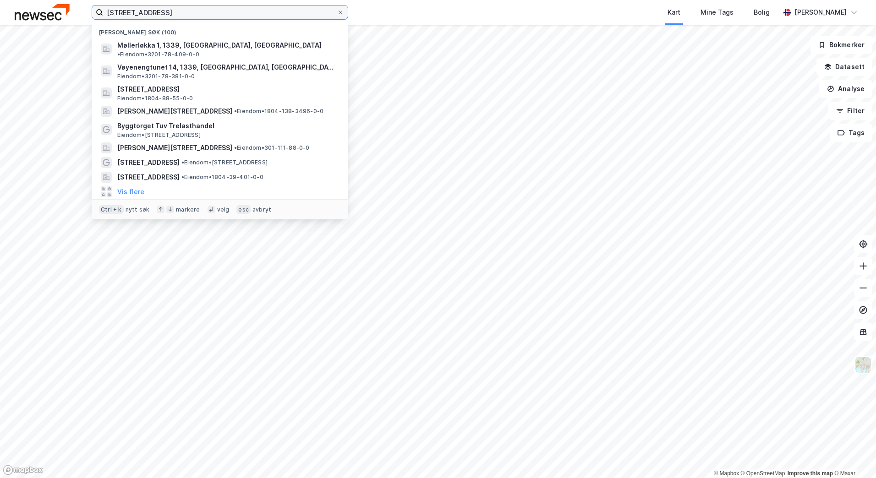
click at [158, 12] on input "[STREET_ADDRESS]" at bounding box center [220, 12] width 234 height 14
click at [341, 13] on icon at bounding box center [340, 12] width 5 height 5
click at [337, 13] on input "[STREET_ADDRESS]" at bounding box center [220, 12] width 234 height 14
